Goal: Find specific page/section: Locate a particular part of the current website

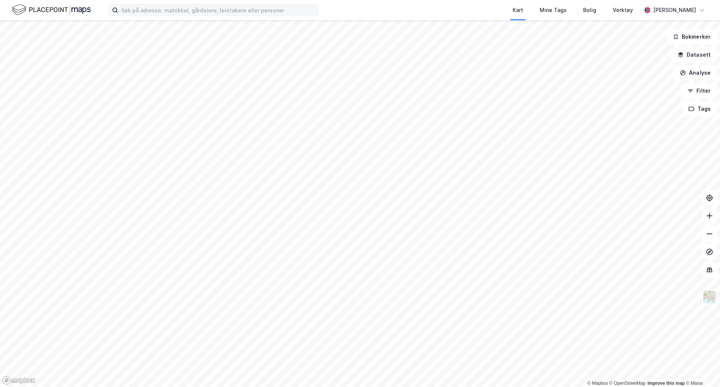
click at [158, 16] on label at bounding box center [214, 10] width 210 height 12
click at [158, 16] on input at bounding box center [218, 10] width 200 height 11
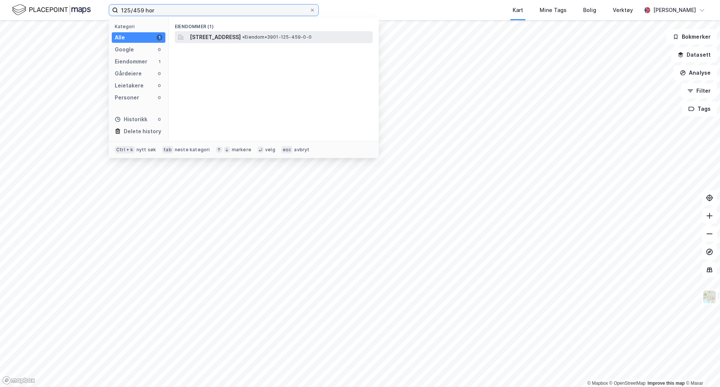
type input "125/459 hor"
click at [241, 39] on span "[STREET_ADDRESS]" at bounding box center [215, 37] width 51 height 9
